Goal: Task Accomplishment & Management: Manage account settings

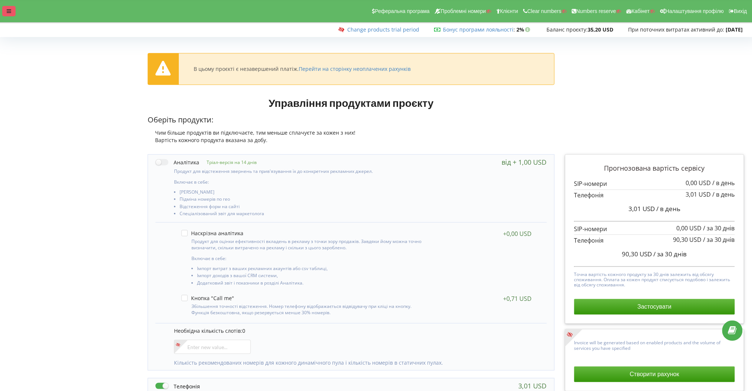
click at [8, 8] on div at bounding box center [8, 11] width 13 height 10
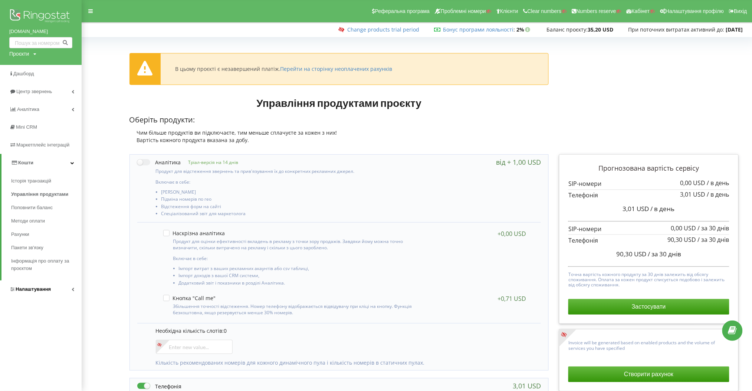
click at [61, 282] on link "Налаштування" at bounding box center [41, 289] width 82 height 18
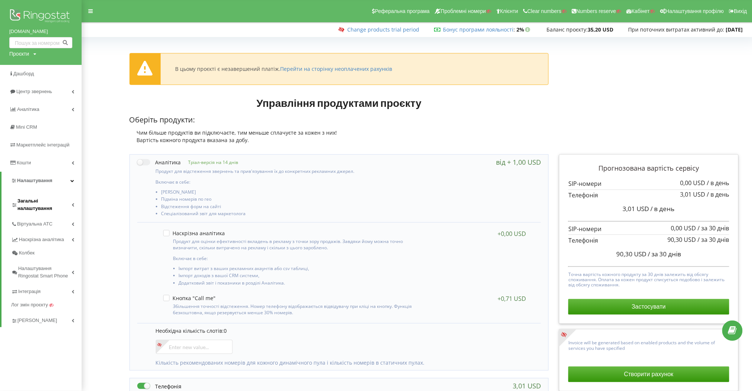
click at [62, 204] on span "Загальні налаштування" at bounding box center [44, 204] width 54 height 15
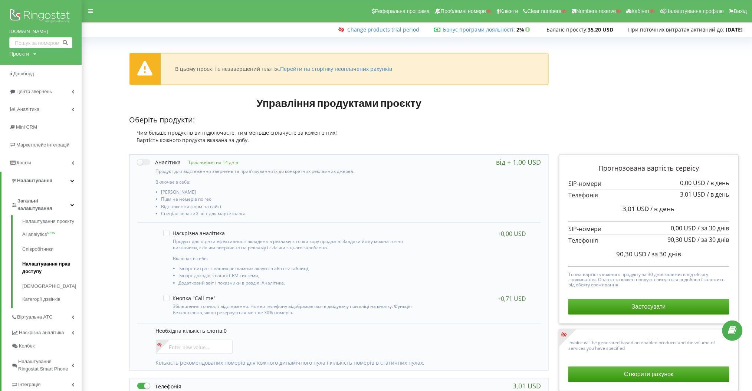
click at [65, 264] on link "Налаштування прав доступу" at bounding box center [51, 268] width 59 height 22
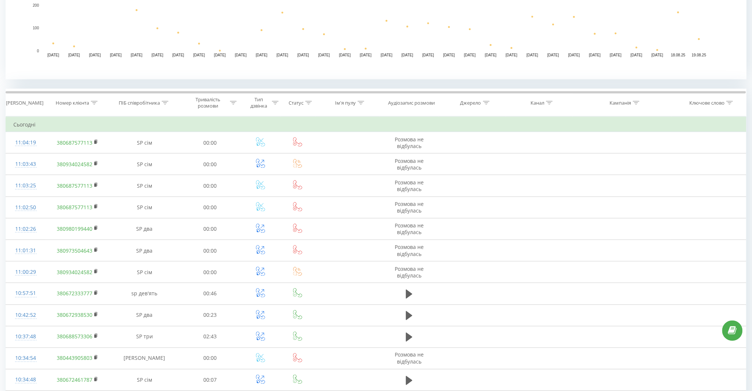
scroll to position [247, 0]
